Goal: Book appointment/travel/reservation

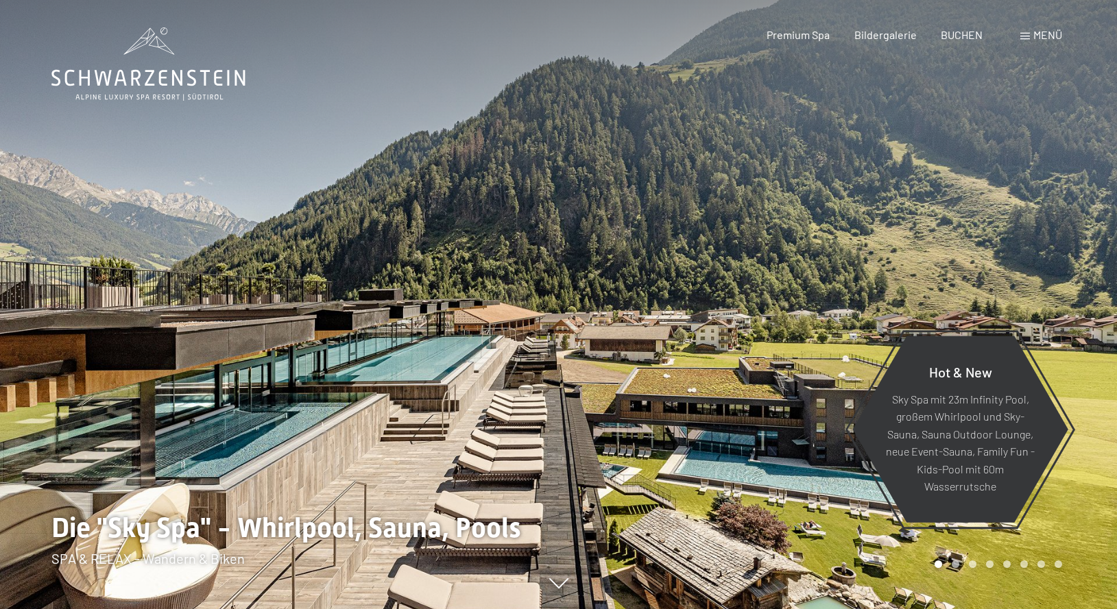
click at [1026, 35] on span at bounding box center [1025, 36] width 10 height 7
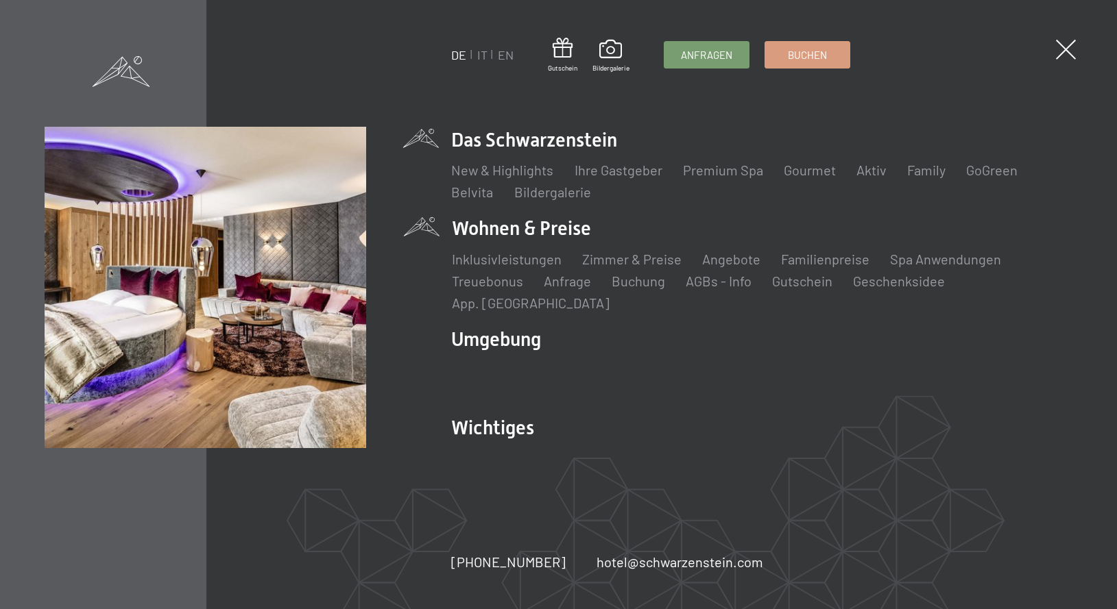
click at [517, 238] on li "Wohnen & Preise Inklusivleistungen Zimmer & Preise Liste Angebote Liste Familie…" at bounding box center [762, 263] width 620 height 97
click at [635, 267] on link "Zimmer & Preise" at bounding box center [631, 259] width 99 height 16
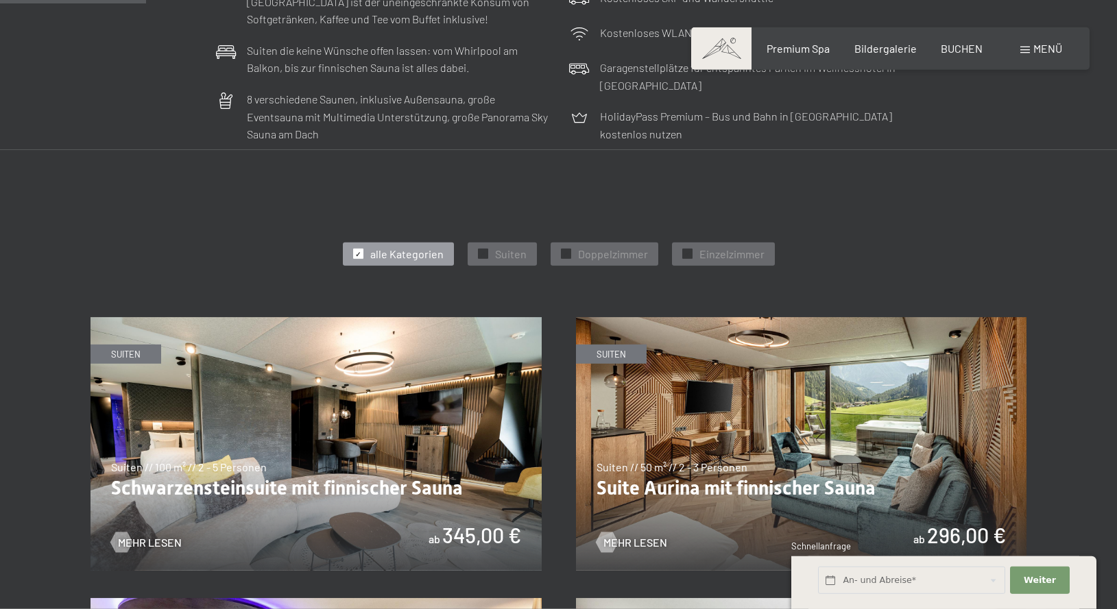
scroll to position [629, 0]
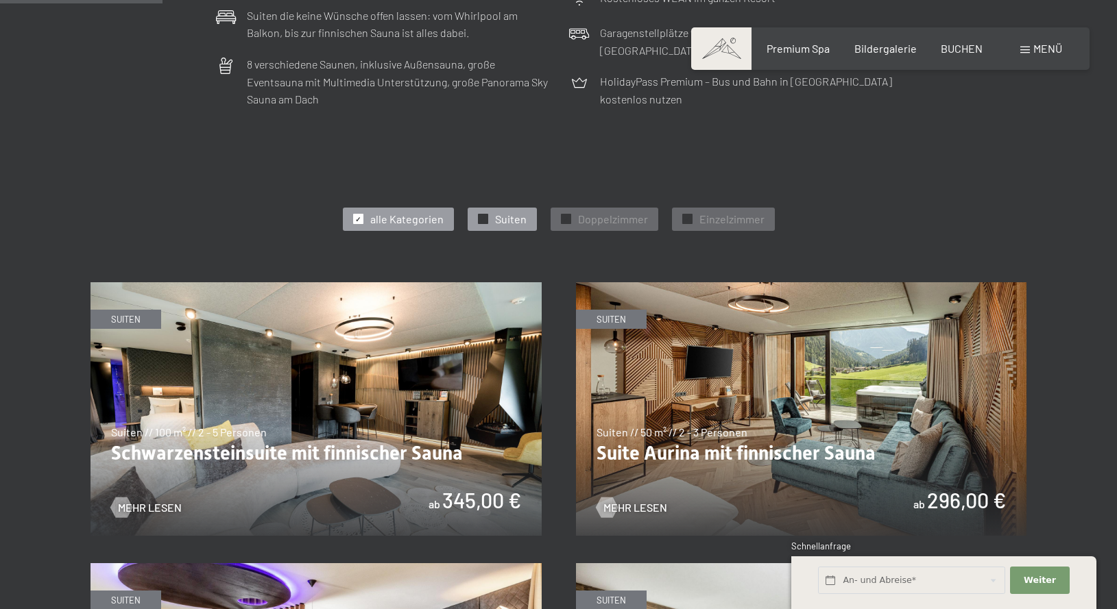
click at [511, 215] on span "Suiten" at bounding box center [511, 219] width 32 height 15
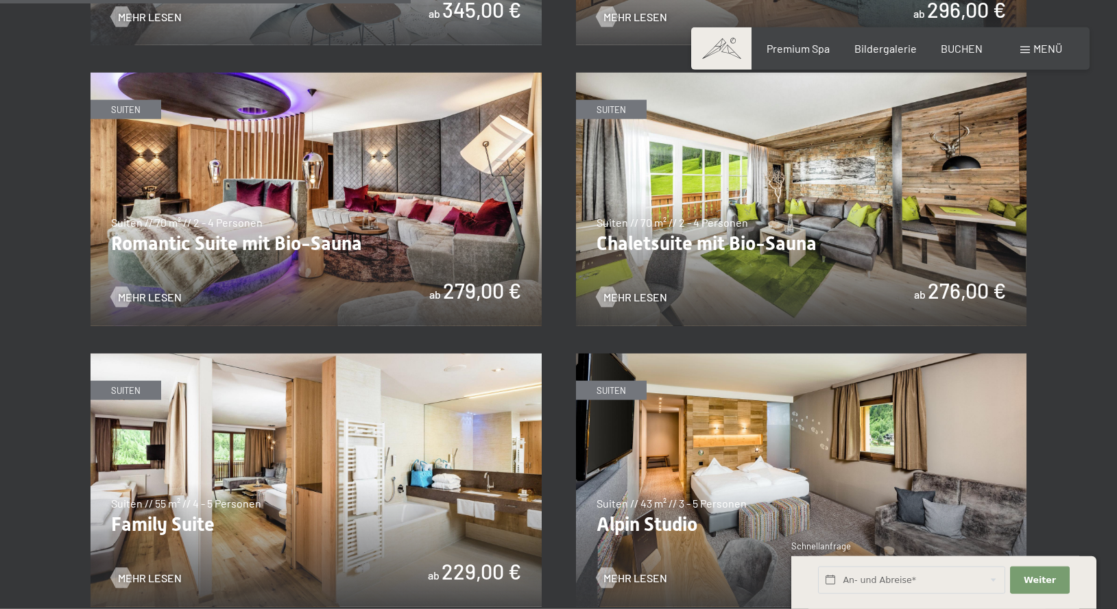
scroll to position [1119, 0]
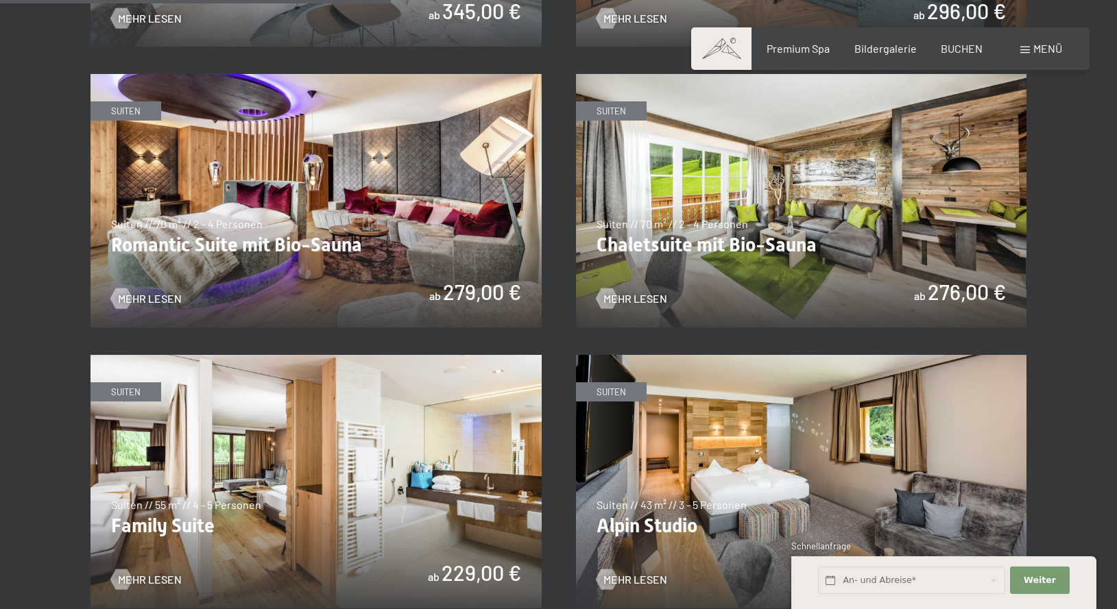
click at [799, 250] on img at bounding box center [801, 201] width 451 height 254
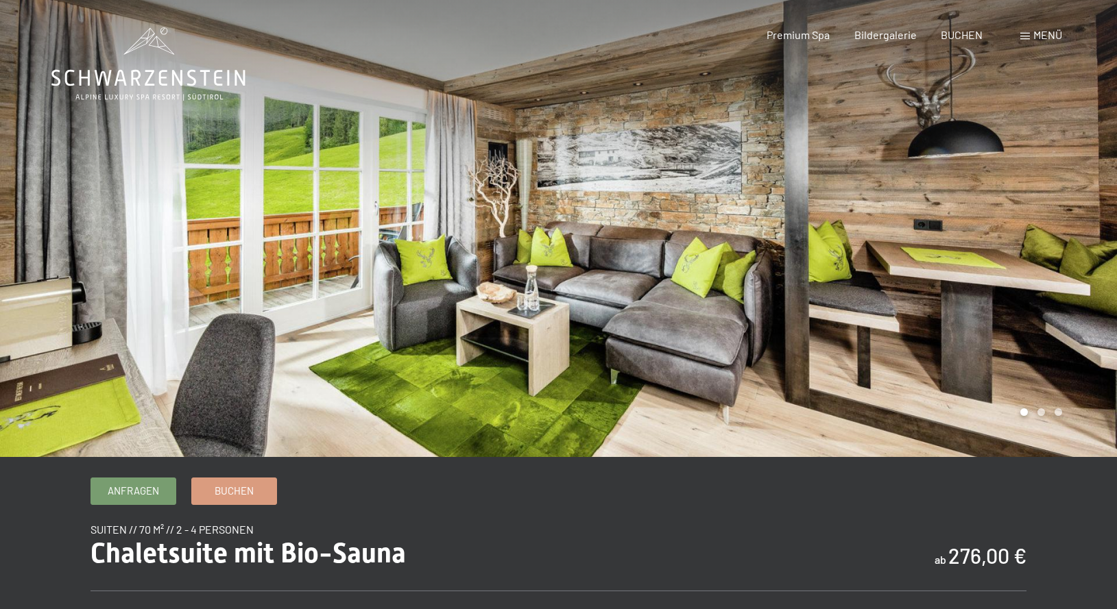
drag, startPoint x: 777, startPoint y: 242, endPoint x: 490, endPoint y: 242, distance: 287.2
click at [490, 457] on div at bounding box center [558, 457] width 1117 height 0
